Goal: Task Accomplishment & Management: Use online tool/utility

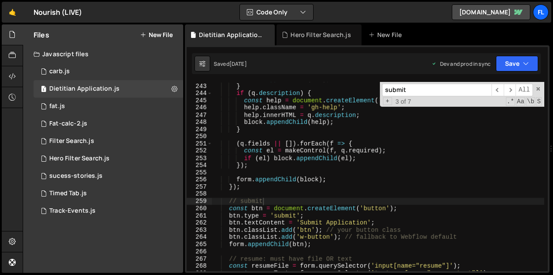
scroll to position [1790, 0]
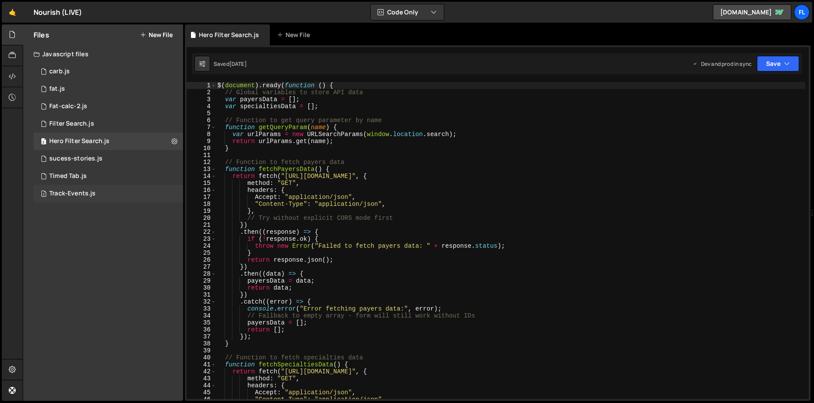
click at [100, 196] on div "2 Track-Events.js 0" at bounding box center [109, 193] width 150 height 17
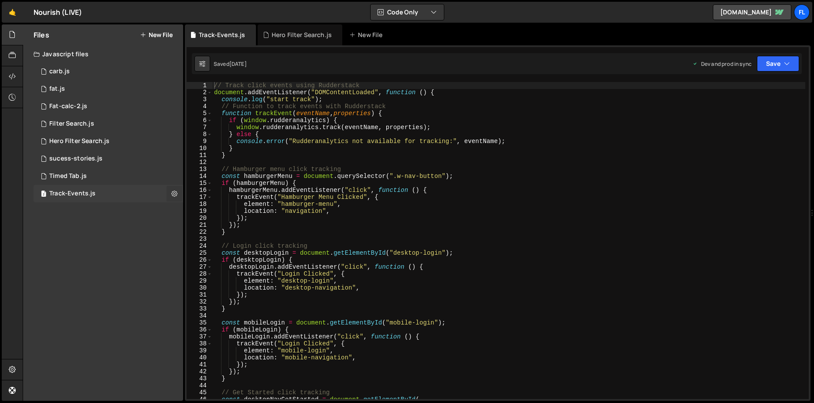
click at [173, 193] on icon at bounding box center [174, 193] width 6 height 8
type input "Track-Events"
radio input "true"
checkbox input "true"
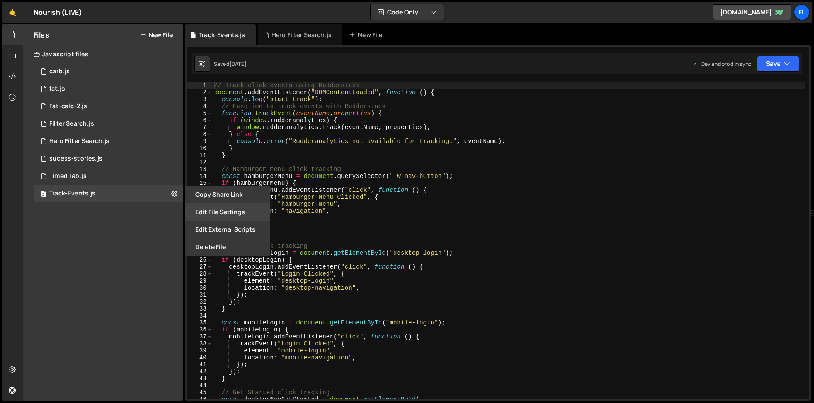
click at [209, 217] on button "Edit File Settings" at bounding box center [227, 211] width 85 height 17
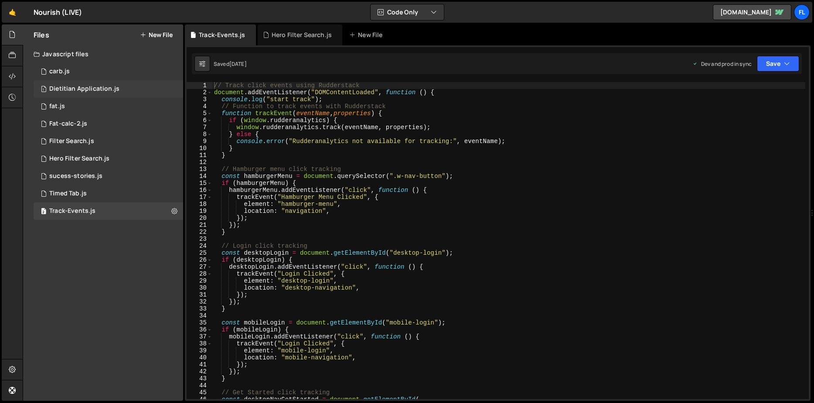
click at [126, 85] on div "1 Dietitian Application.js 0" at bounding box center [109, 88] width 150 height 17
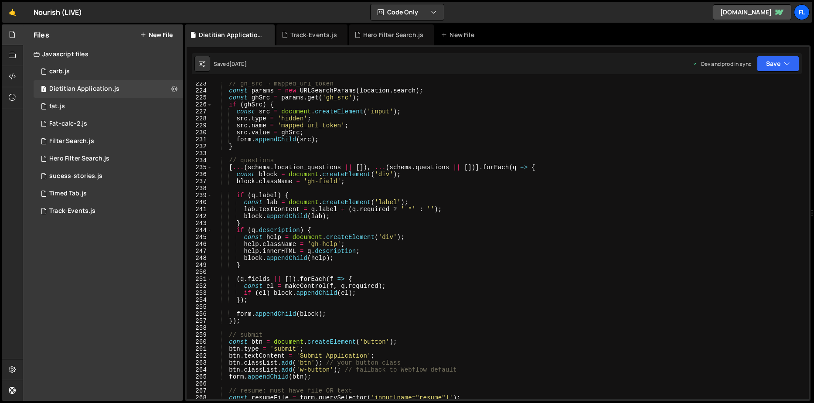
scroll to position [1550, 0]
drag, startPoint x: 456, startPoint y: 180, endPoint x: 507, endPoint y: 163, distance: 54.6
click at [456, 180] on div "// gh_src → mapped_url_token const params = new URLSearchParams ( location . se…" at bounding box center [508, 245] width 593 height 331
click at [626, 171] on div "// gh_src → mapped_url_token const params = new URLSearchParams ( location . se…" at bounding box center [508, 245] width 593 height 331
type textarea "const block = document.createElement('div');"
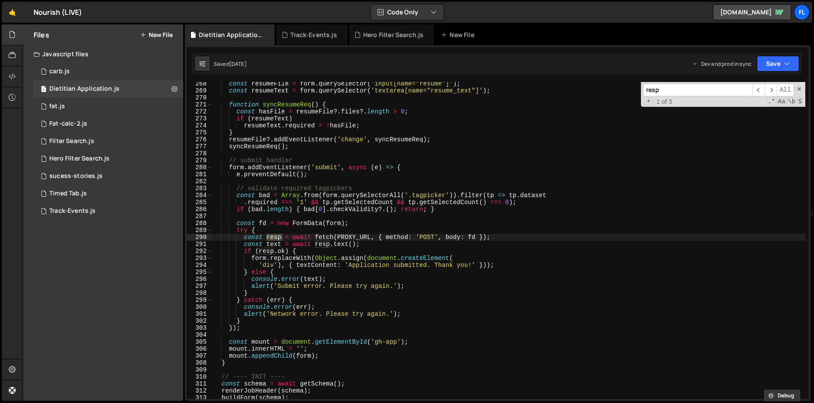
scroll to position [1864, 0]
type input "resp"
click at [363, 235] on div "const resumeFile = form . querySelector ( 'input[name="resume"]' ) ; const resu…" at bounding box center [508, 245] width 593 height 331
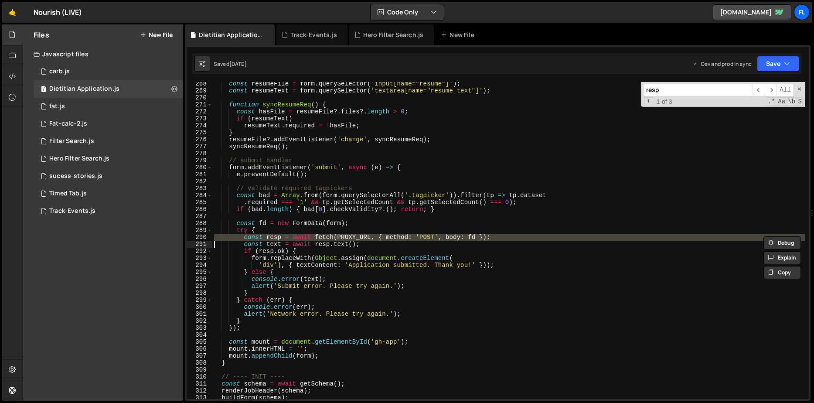
paste textarea "const resp = await fetch(workerUrl, { method: 'POST', body: fd });"
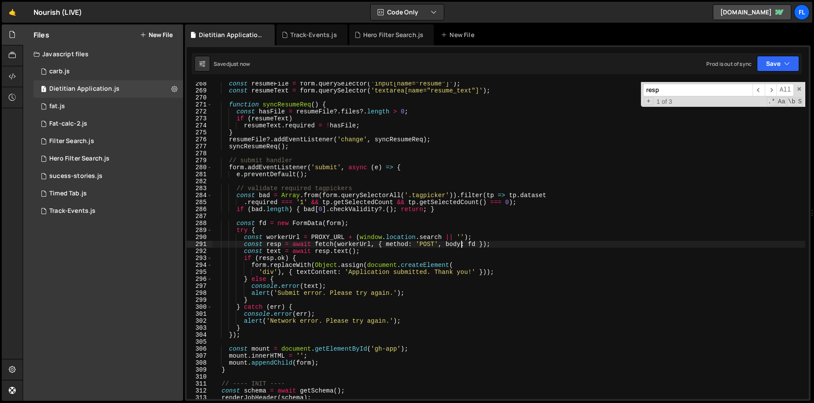
click at [445, 252] on div "const resumeFile = form . querySelector ( 'input[name="resume"]' ) ; const resu…" at bounding box center [508, 245] width 593 height 331
type textarea "const text = await resp.text();"
click at [717, 93] on input "resp" at bounding box center [697, 90] width 109 height 13
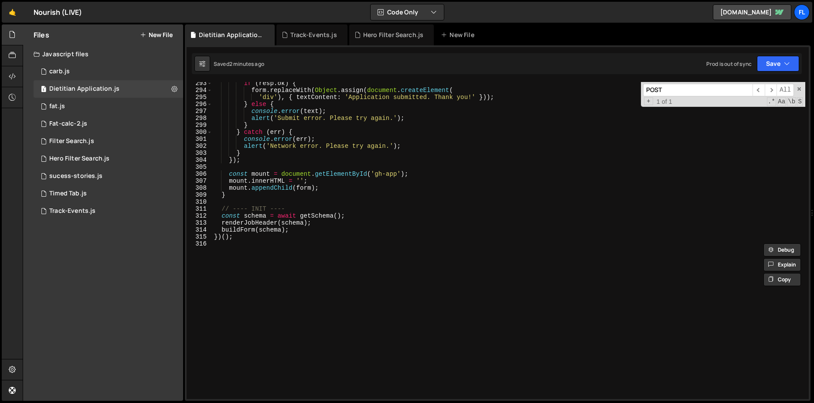
scroll to position [1979, 0]
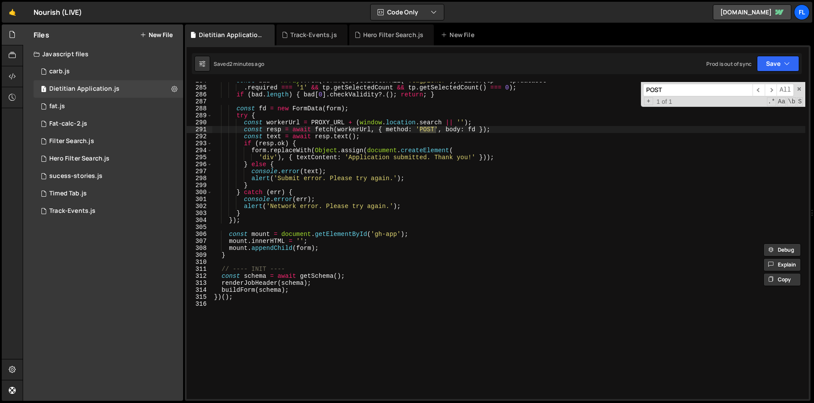
type input "POST"
click at [445, 364] on div "const bad = Array . from ( form . querySelectorAll ( '.tagpicker' )) . filter (…" at bounding box center [508, 242] width 593 height 331
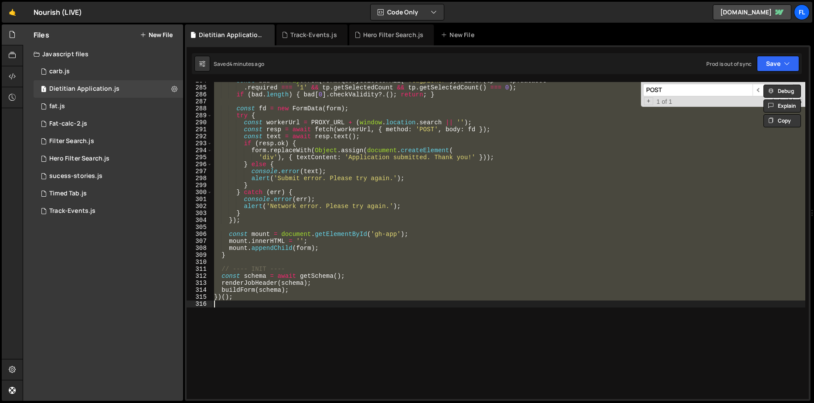
paste textarea
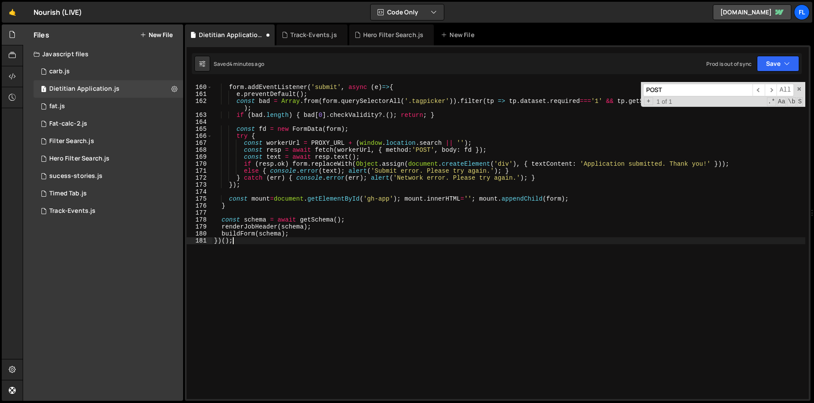
click at [327, 295] on div "form . addEventListener ( 'submit' , async ( e ) => { e . preventDefault ( ) ; …" at bounding box center [508, 242] width 593 height 331
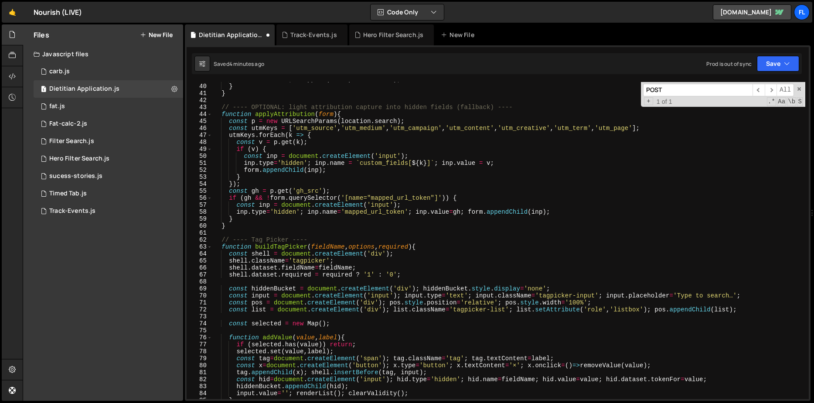
scroll to position [0, 0]
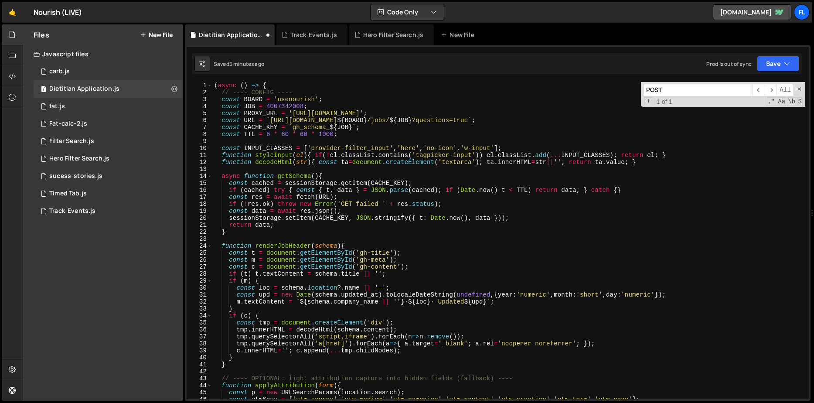
click at [435, 209] on div "( async ( ) => { // ---- CONFIG ---- const BOARD = 'usenourish' ; const JOB = 4…" at bounding box center [508, 247] width 593 height 331
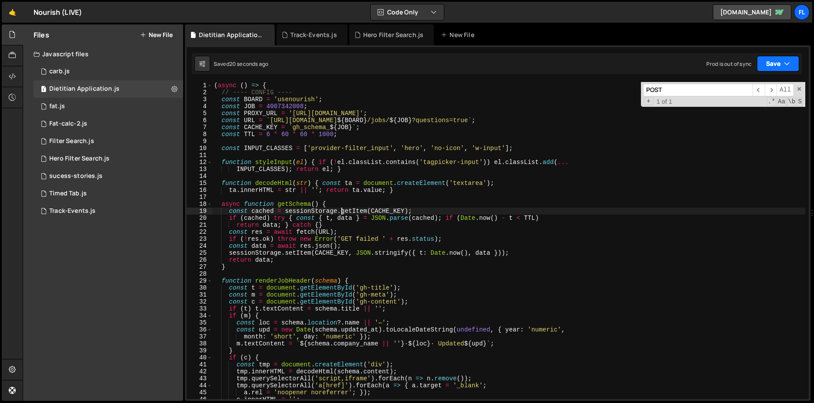
click at [774, 69] on button "Save" at bounding box center [778, 64] width 42 height 16
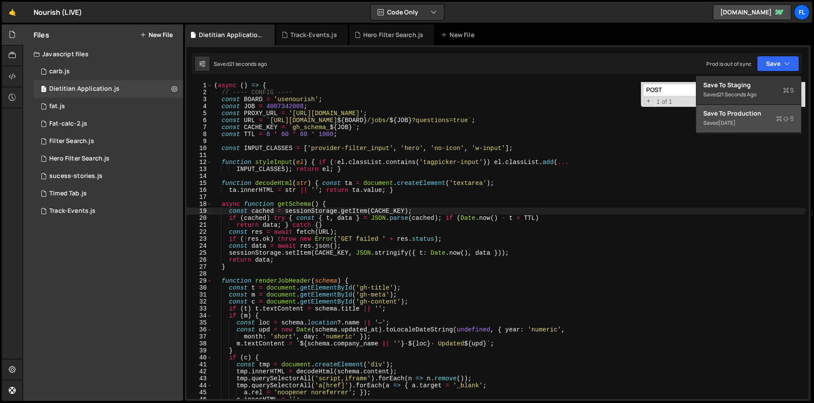
click at [751, 119] on div "Saved 1 day ago" at bounding box center [748, 123] width 91 height 10
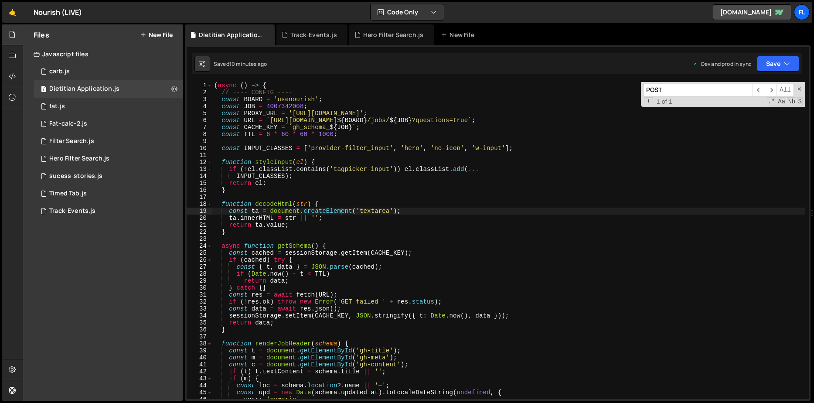
type textarea "INPUT_CLASSES);"
click at [541, 176] on div "( async ( ) => { // ---- CONFIG ---- const BOARD = 'usenourish' ; const JOB = 4…" at bounding box center [508, 247] width 593 height 331
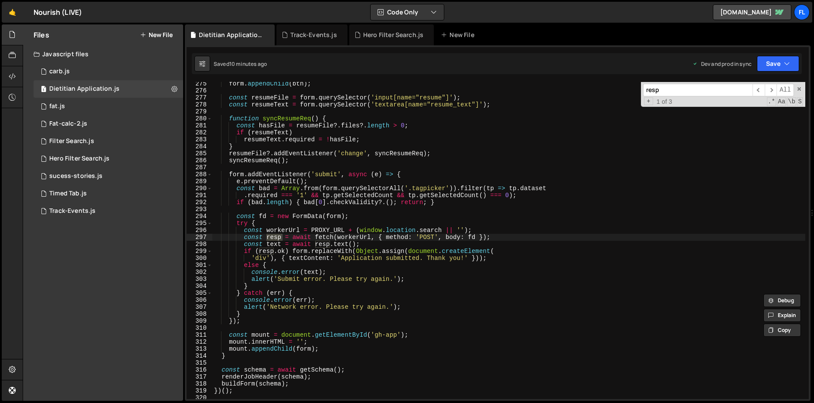
scroll to position [1913, 0]
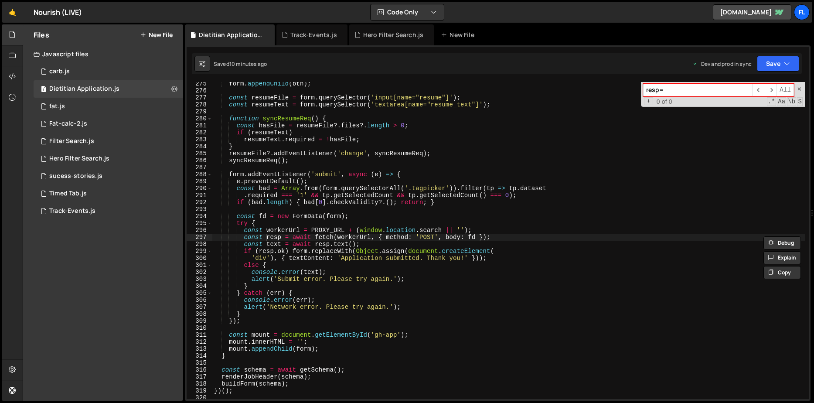
type input "resp="
click at [516, 233] on div "form . appendChild ( btn ) ; const resumeFile = form . querySelector ( 'input[n…" at bounding box center [508, 245] width 593 height 331
click at [507, 231] on div "form . appendChild ( btn ) ; const resumeFile = form . querySelector ( 'input[n…" at bounding box center [508, 245] width 593 height 331
click at [511, 236] on div "form . appendChild ( btn ) ; const resumeFile = form . querySelector ( 'input[n…" at bounding box center [508, 245] width 593 height 331
type textarea "const resp = await fetch(workerUrl, { method: 'POST', body: fd });"
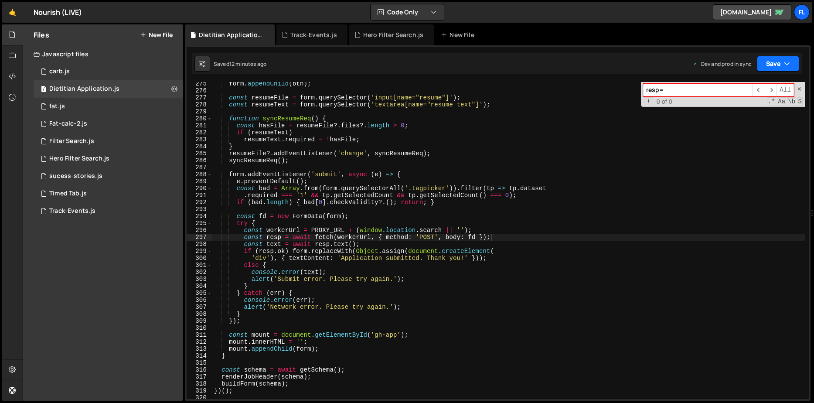
click at [761, 61] on button "Save" at bounding box center [778, 64] width 42 height 16
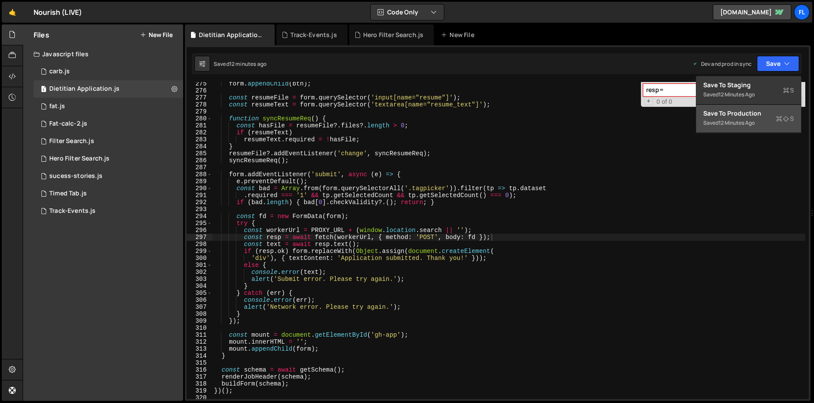
click at [739, 126] on div "12 minutes ago" at bounding box center [736, 122] width 36 height 7
